Goal: Find specific page/section: Find specific page/section

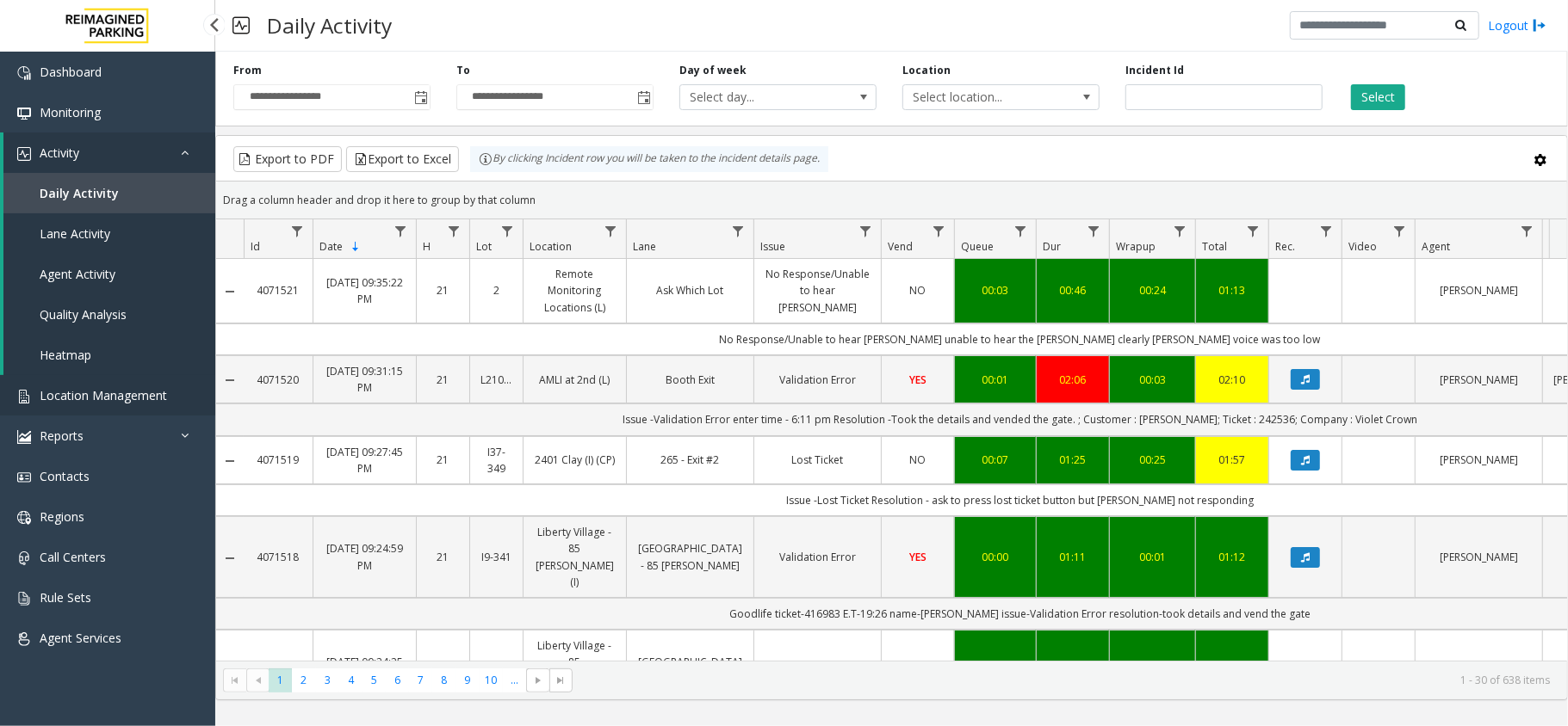
click at [149, 390] on span "Location Management" at bounding box center [103, 394] width 127 height 16
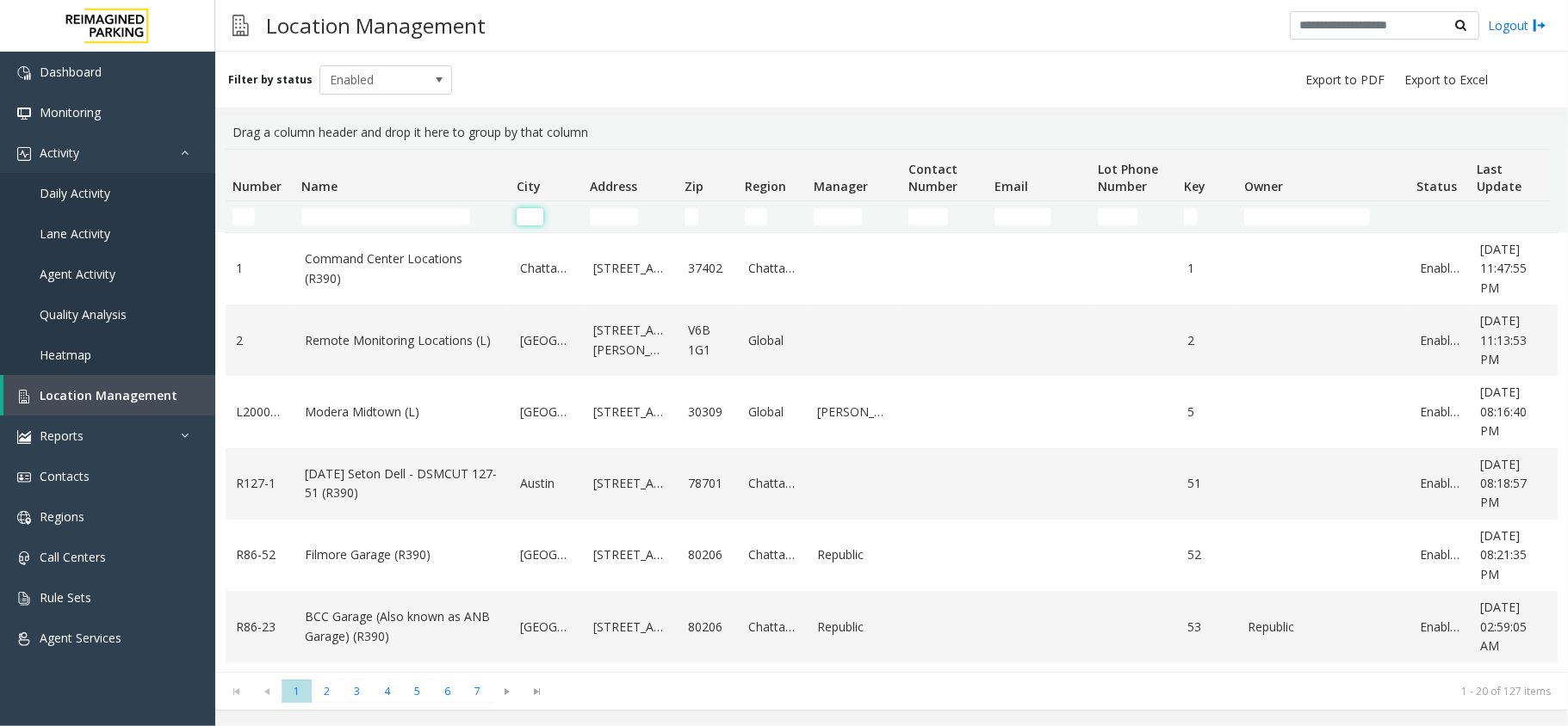
click at [529, 220] on input "City Filter" at bounding box center [530, 216] width 26 height 17
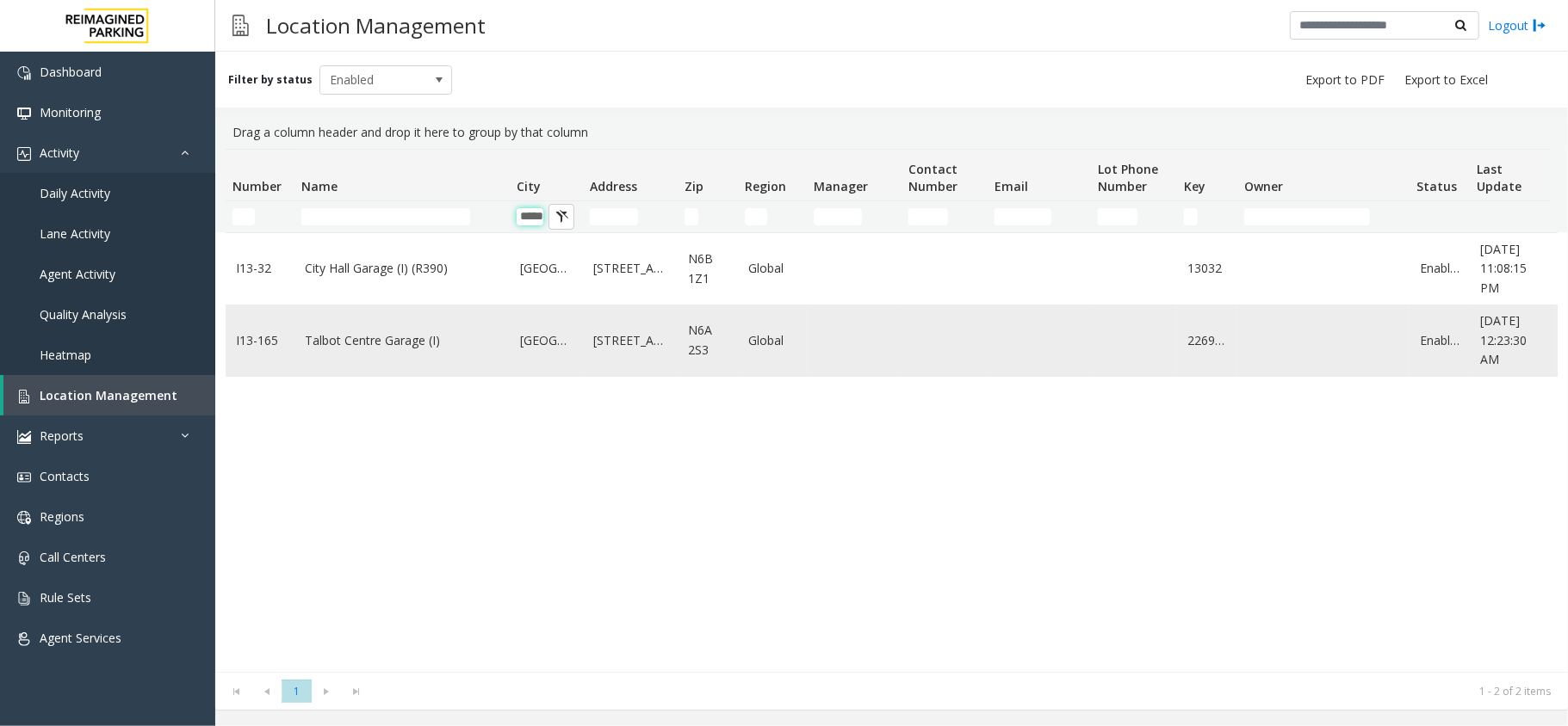
type input "*****"
click at [375, 324] on td "Talbot Centre Garage (I)" at bounding box center [402, 340] width 216 height 71
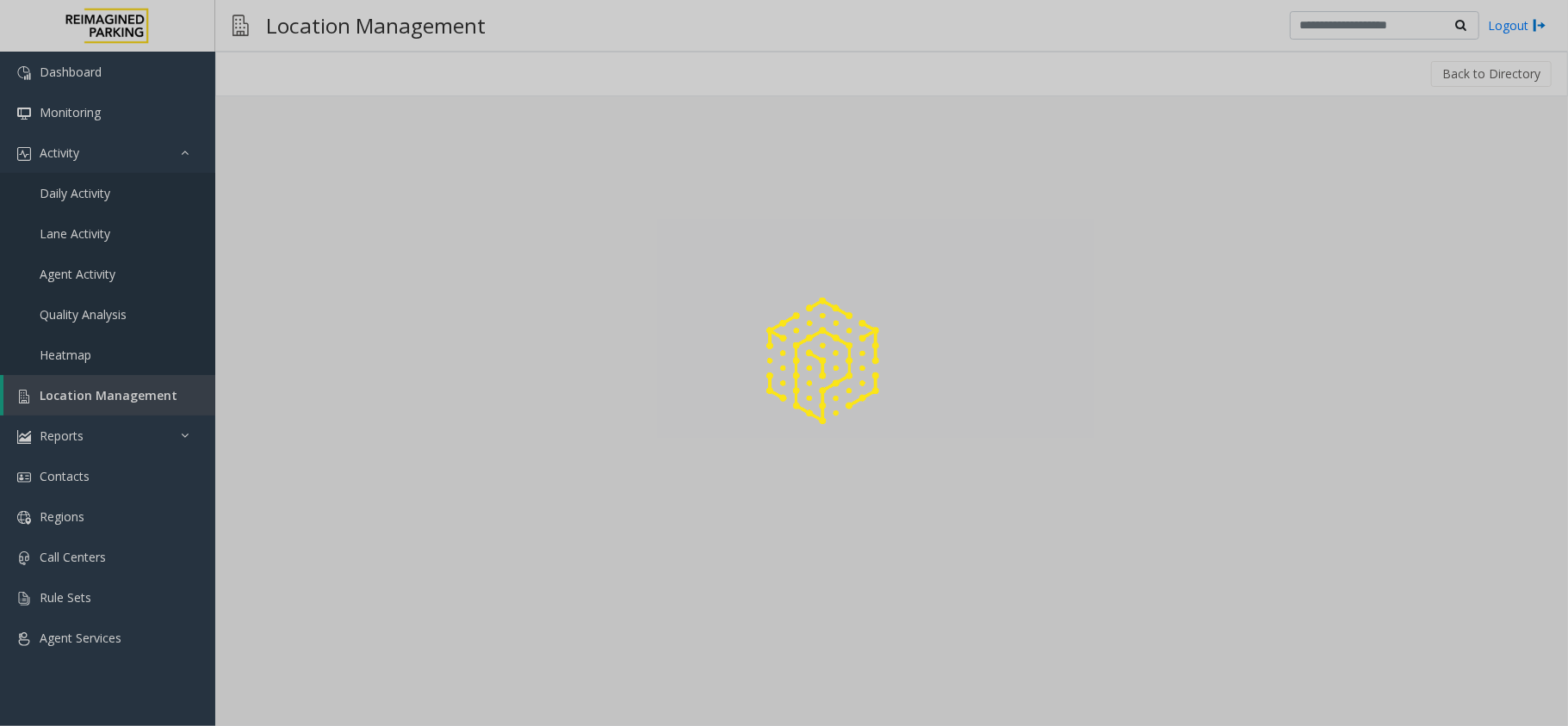
drag, startPoint x: 366, startPoint y: 339, endPoint x: 363, endPoint y: 290, distance: 49.1
click at [365, 319] on div at bounding box center [784, 363] width 1568 height 726
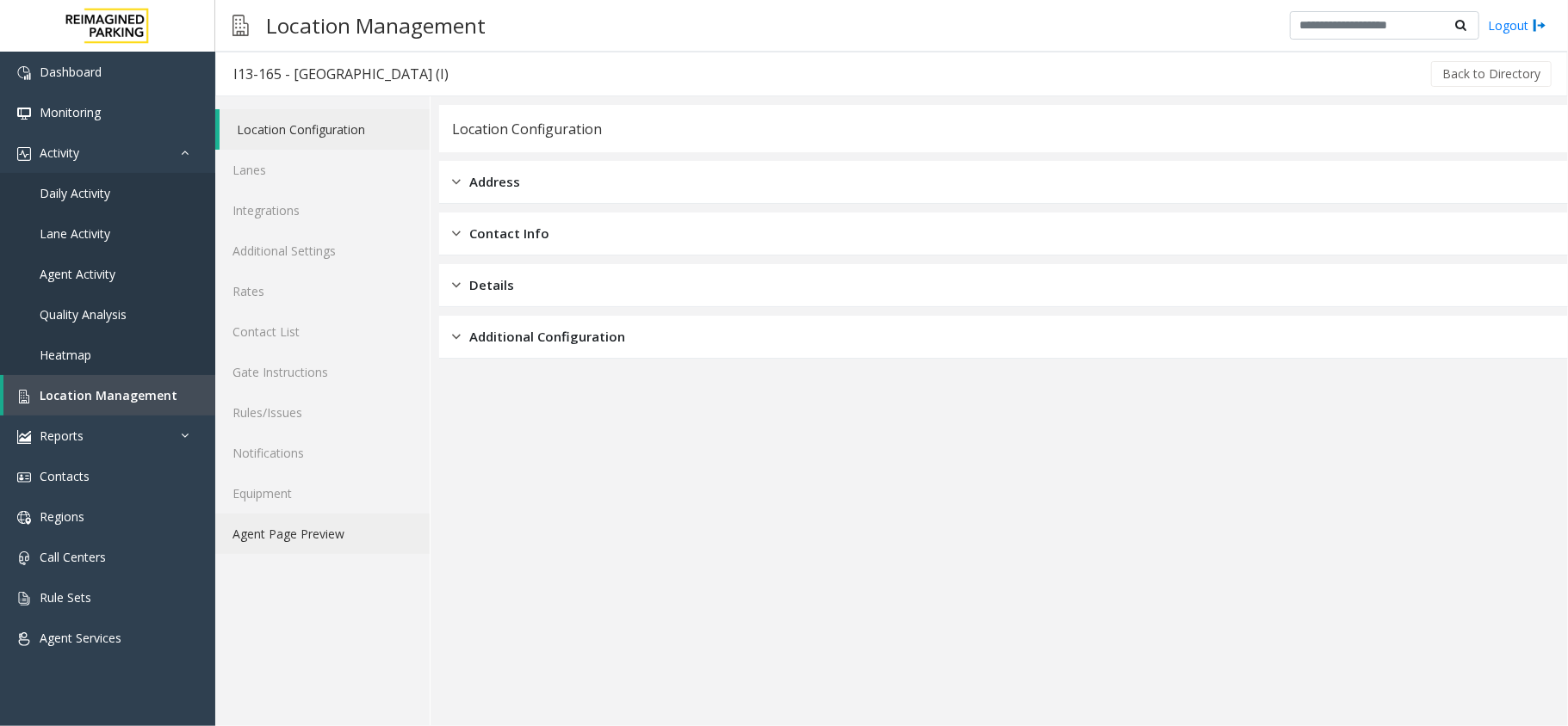
click at [352, 547] on link "Agent Page Preview" at bounding box center [322, 533] width 215 height 40
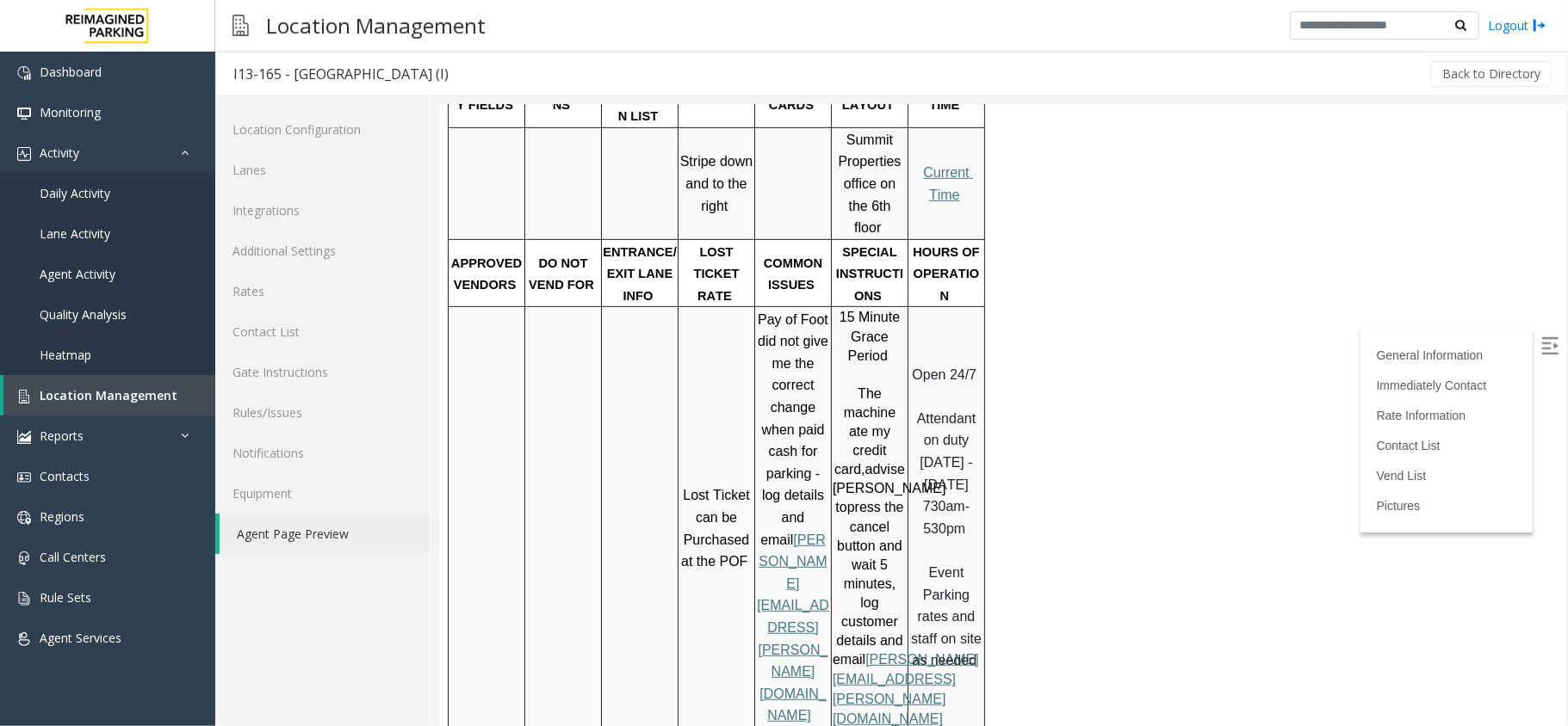
scroll to position [689, 0]
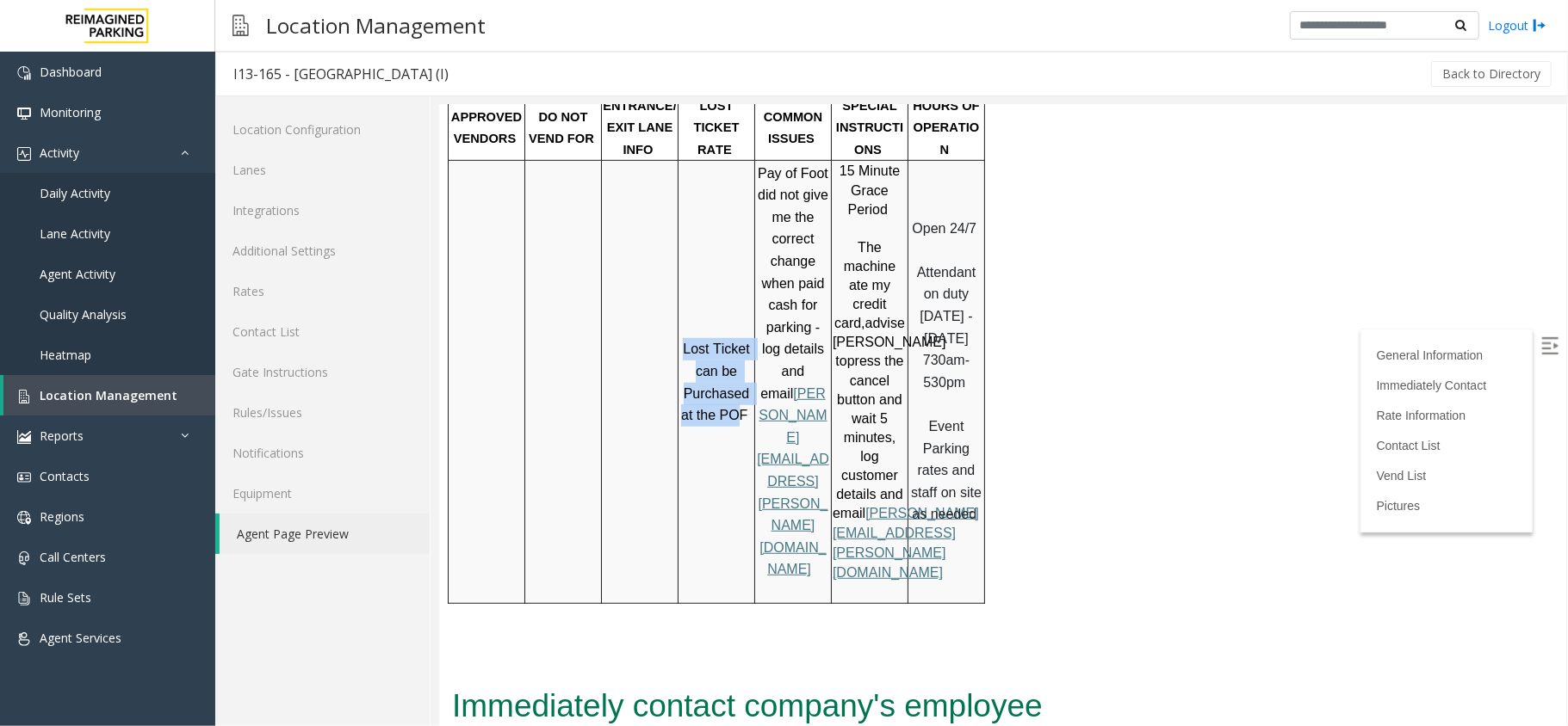
drag, startPoint x: 696, startPoint y: 304, endPoint x: 733, endPoint y: 355, distance: 63.0
click at [733, 355] on p "Lost Ticket can be Purchased at the POF" at bounding box center [715, 381] width 74 height 88
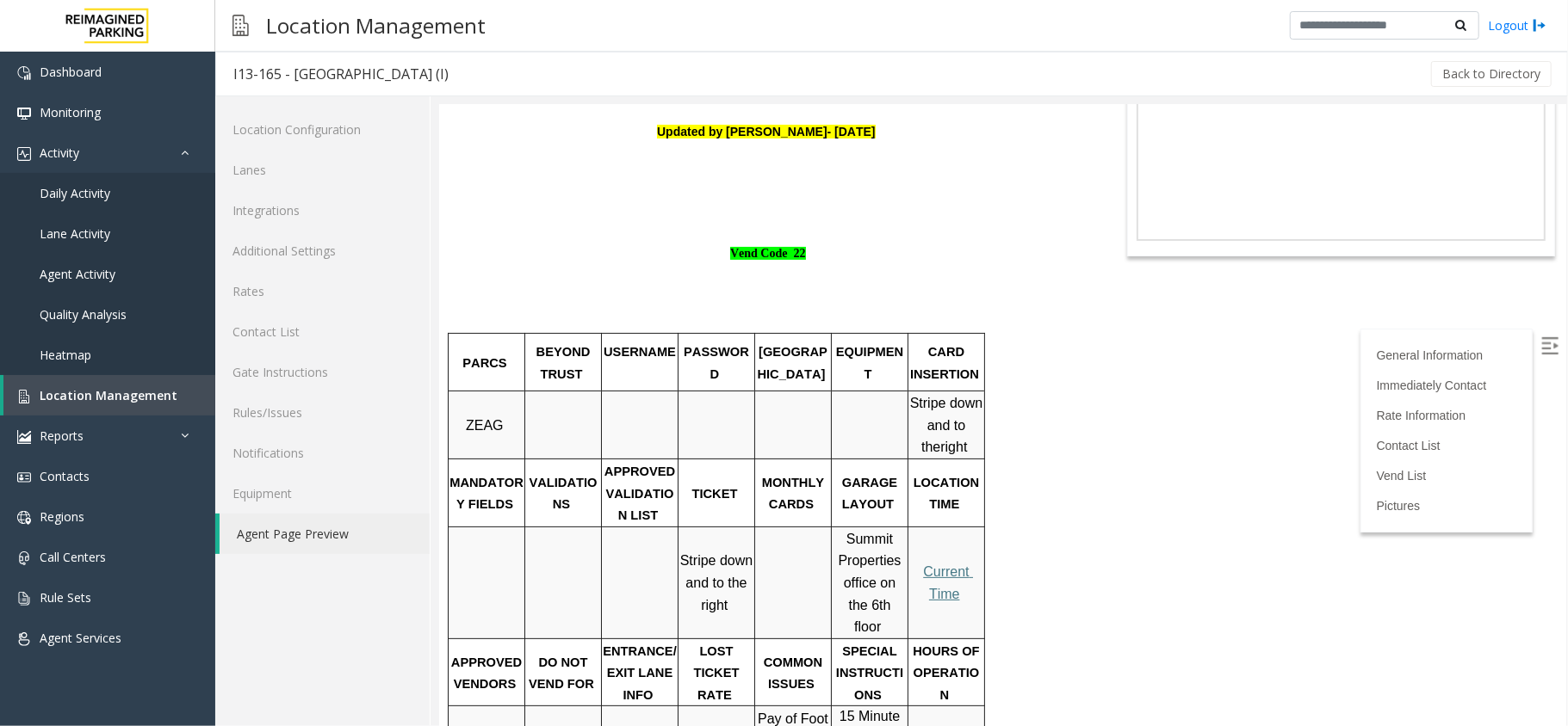
scroll to position [573, 0]
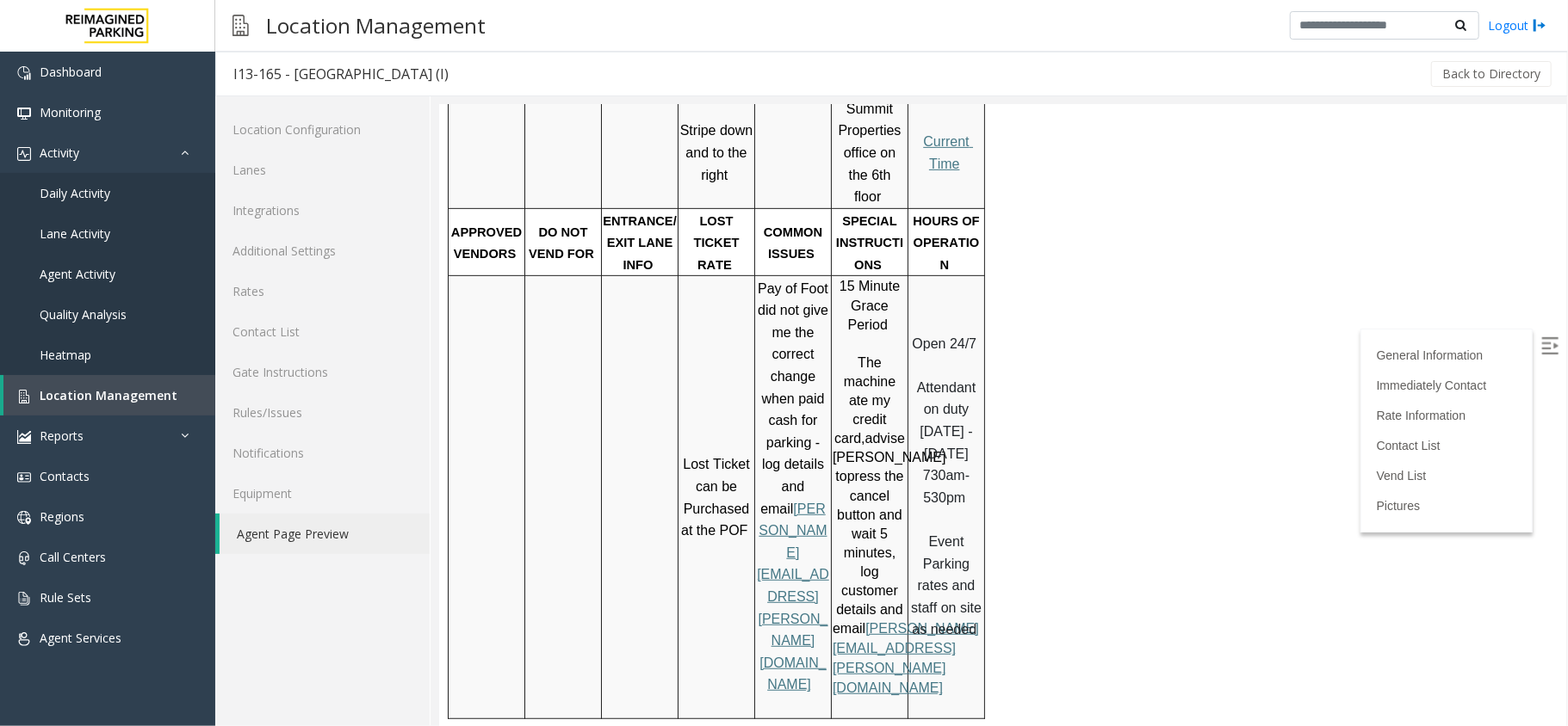
click at [667, 475] on p at bounding box center [638, 496] width 74 height 44
click at [181, 393] on link "Location Management" at bounding box center [110, 394] width 212 height 40
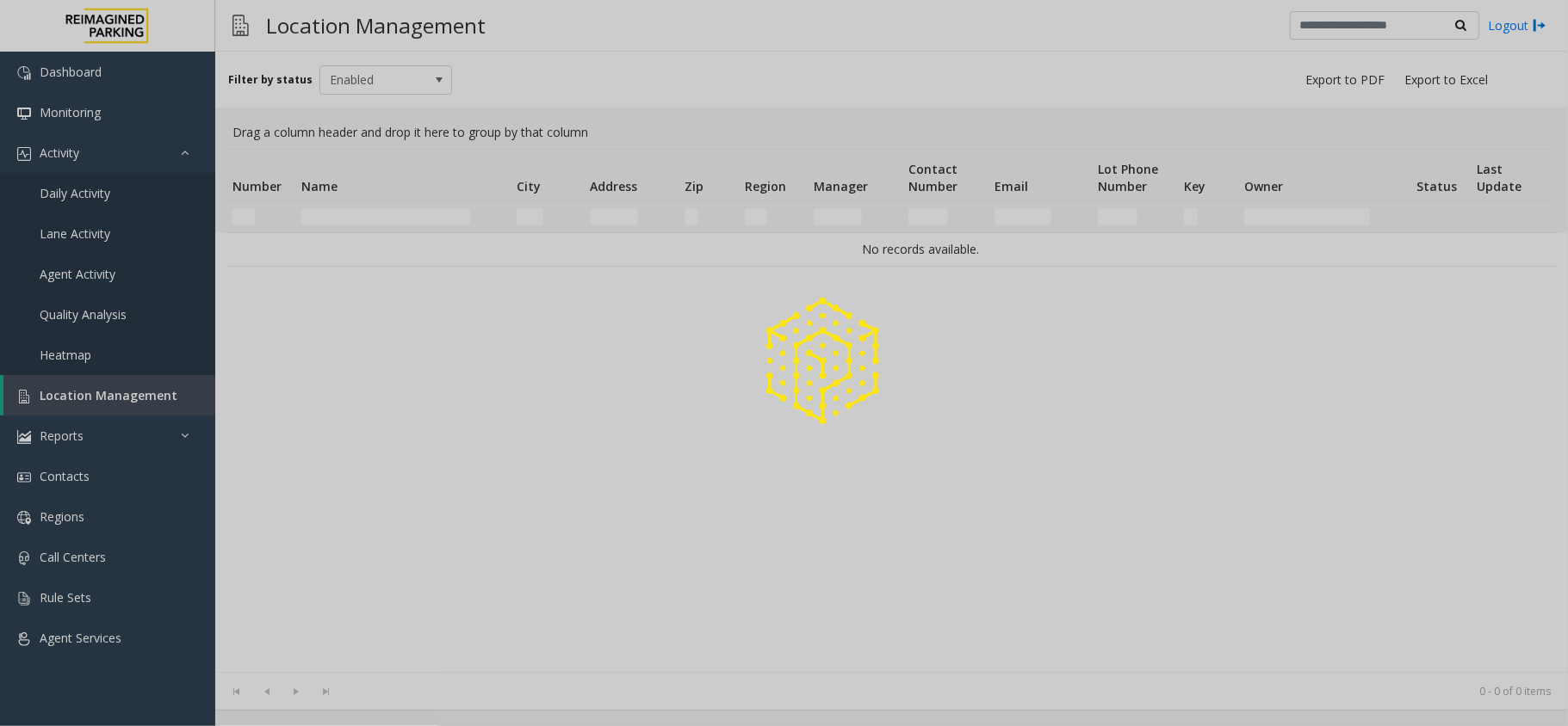
click at [339, 220] on div at bounding box center [784, 363] width 1568 height 726
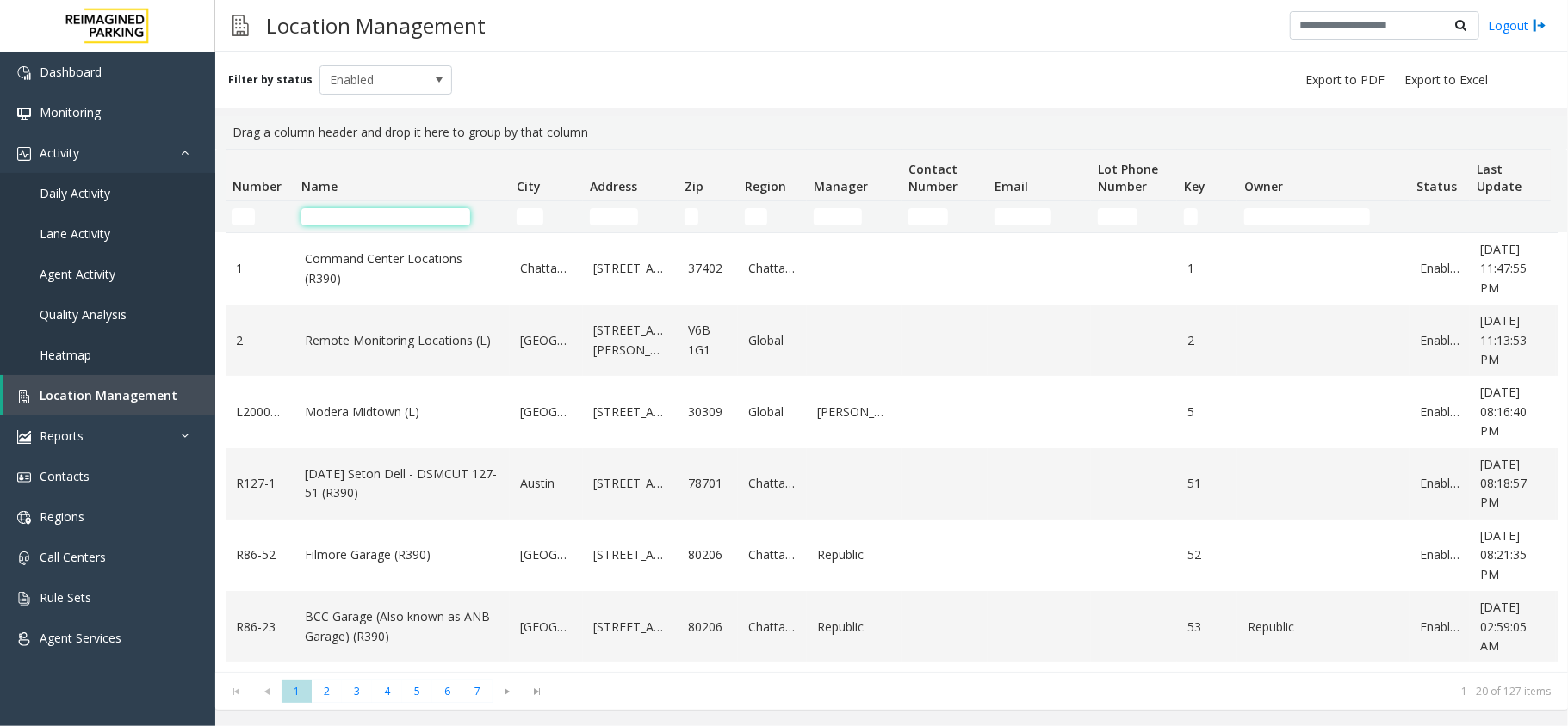
click at [339, 220] on input "Name Filter" at bounding box center [385, 216] width 169 height 17
click at [341, 216] on input "Name Filter" at bounding box center [385, 216] width 169 height 17
click at [122, 193] on link "Daily Activity" at bounding box center [108, 193] width 216 height 40
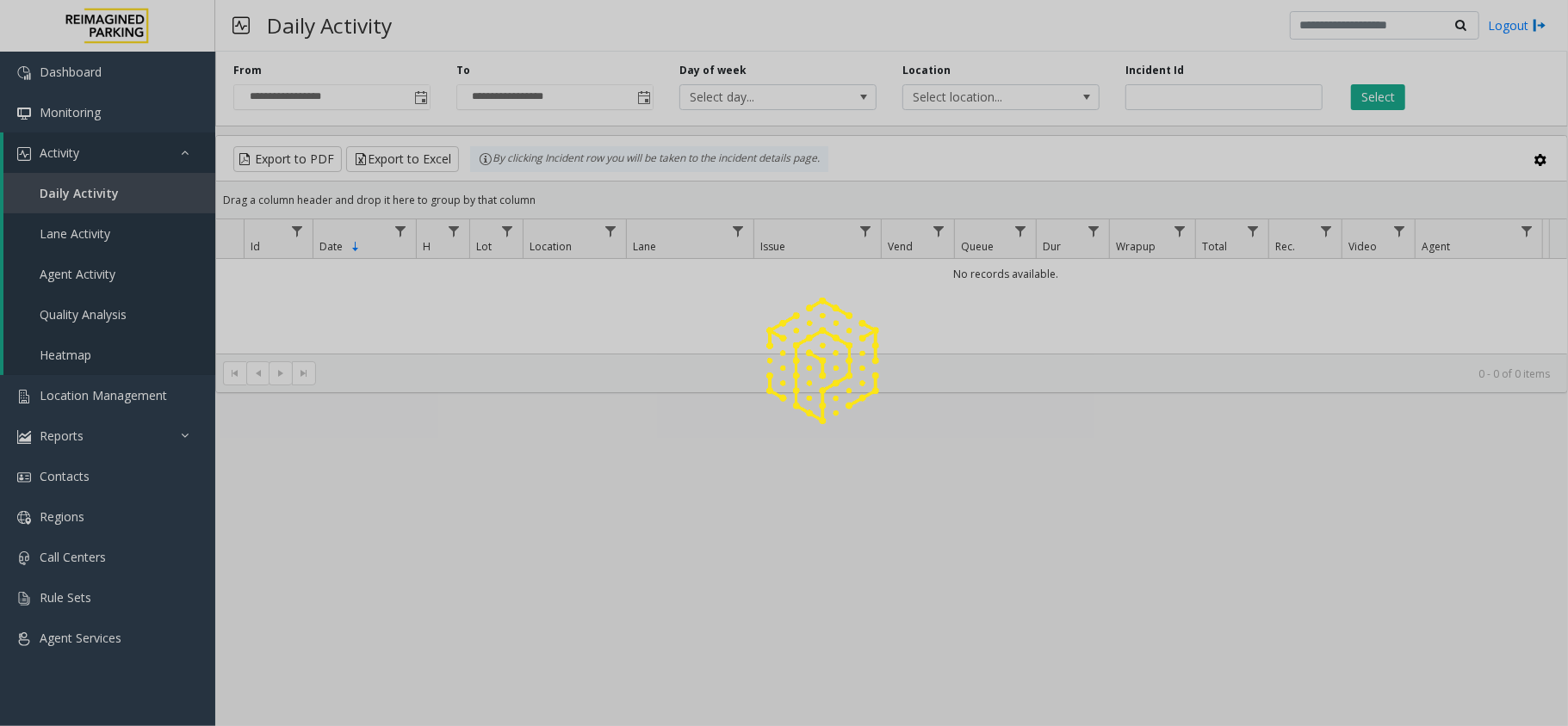
click at [425, 96] on div at bounding box center [784, 363] width 1568 height 726
